Goal: Information Seeking & Learning: Learn about a topic

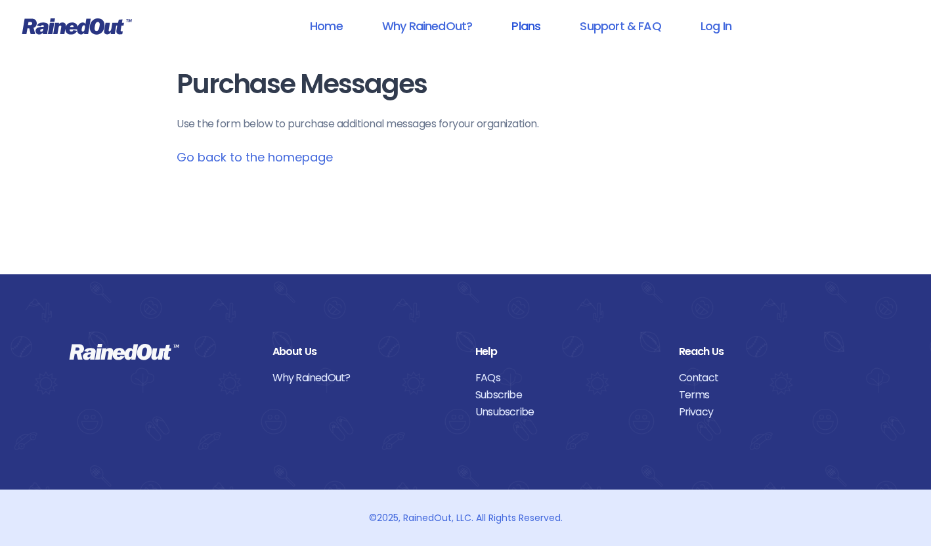
click at [533, 25] on link "Plans" at bounding box center [525, 26] width 63 height 30
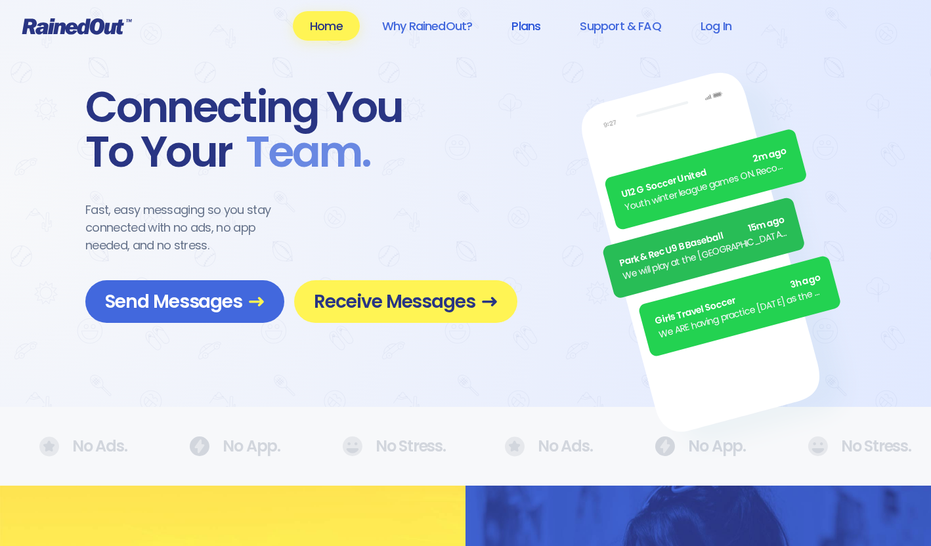
click at [527, 23] on link "Plans" at bounding box center [525, 26] width 63 height 30
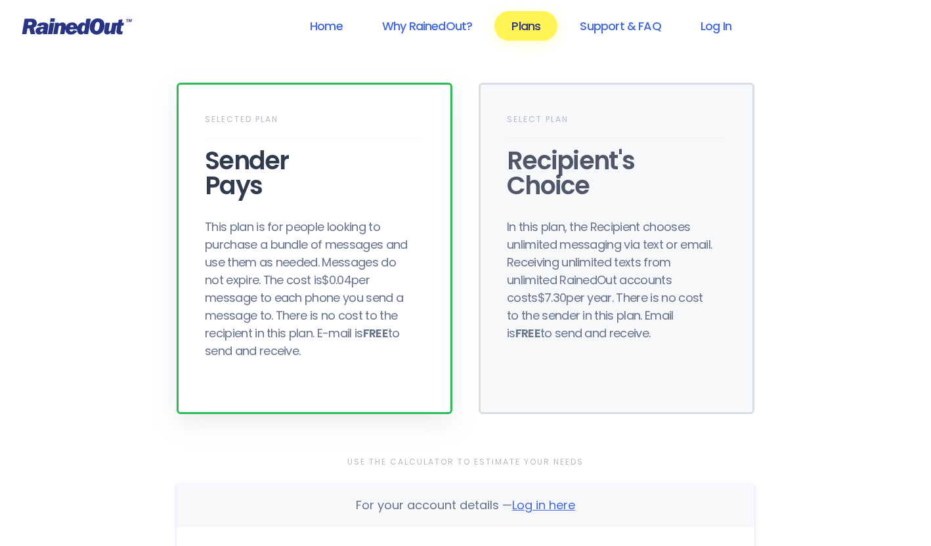
click at [632, 3] on header "Home Why RainedOut? Plans Support & FAQ Log In" at bounding box center [465, 26] width 931 height 53
click at [628, 21] on link "Support & FAQ" at bounding box center [620, 26] width 115 height 30
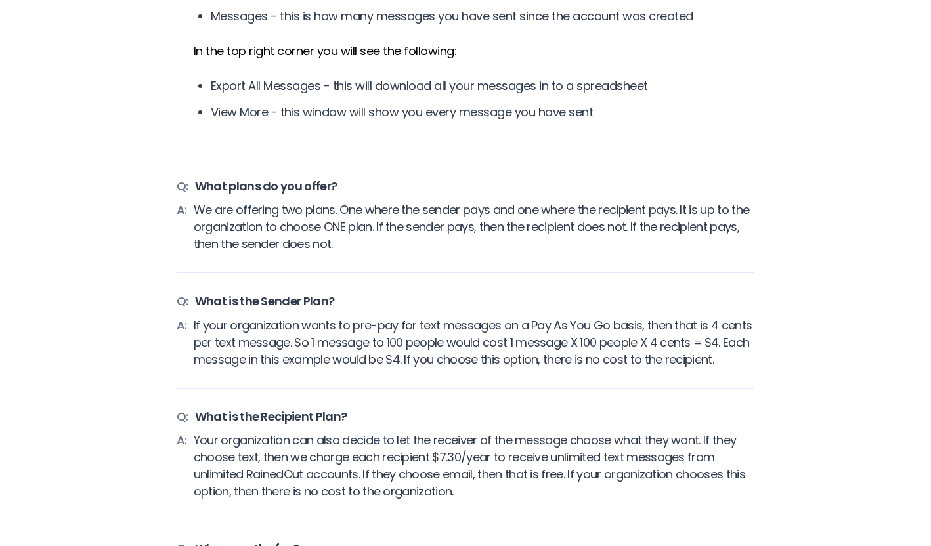
scroll to position [2068, 0]
